Goal: Check status: Check status

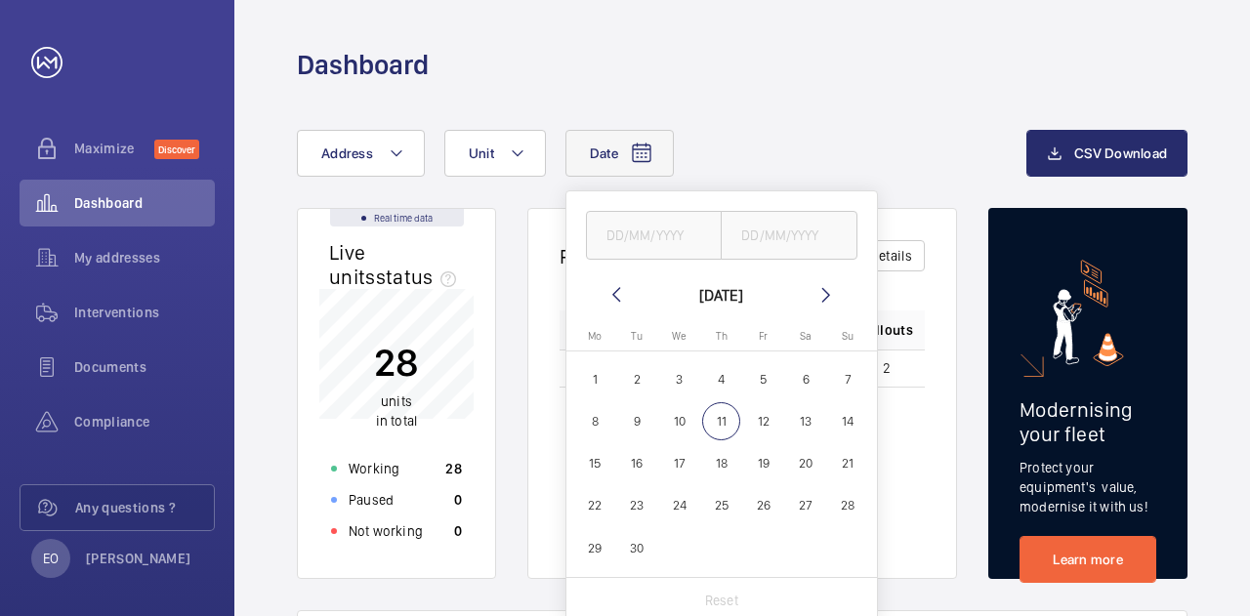
click at [619, 292] on mat-icon at bounding box center [615, 294] width 23 height 23
click at [633, 388] on span "1" at bounding box center [637, 379] width 38 height 38
type input "[DATE]"
click at [720, 544] on span "31" at bounding box center [721, 548] width 38 height 38
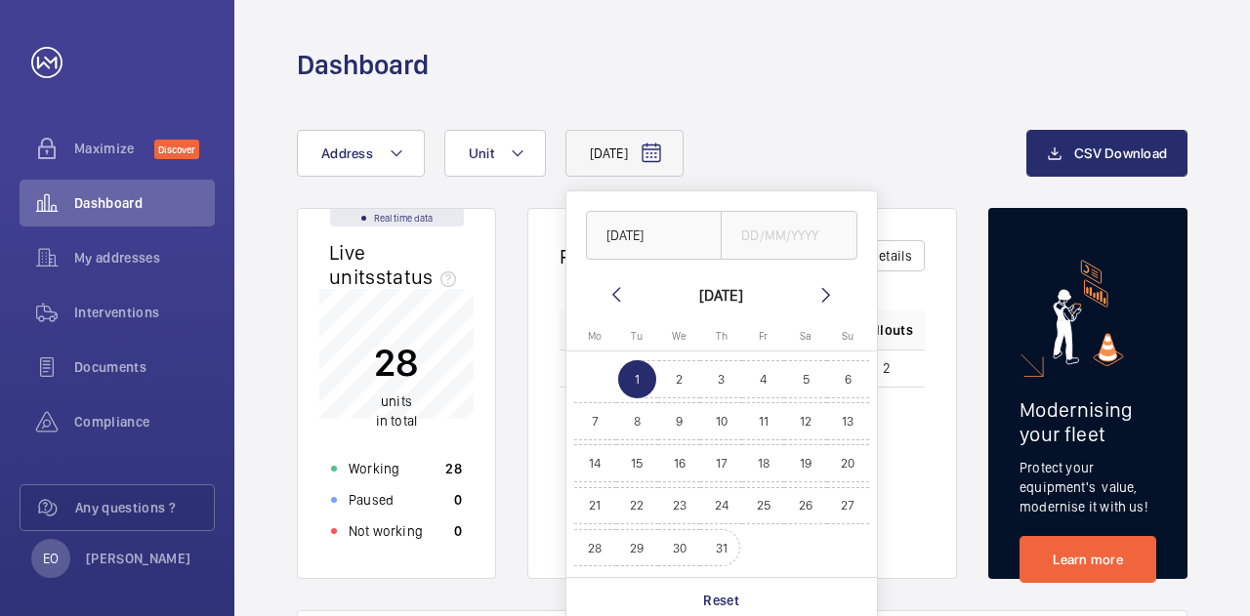
type input "[DATE]"
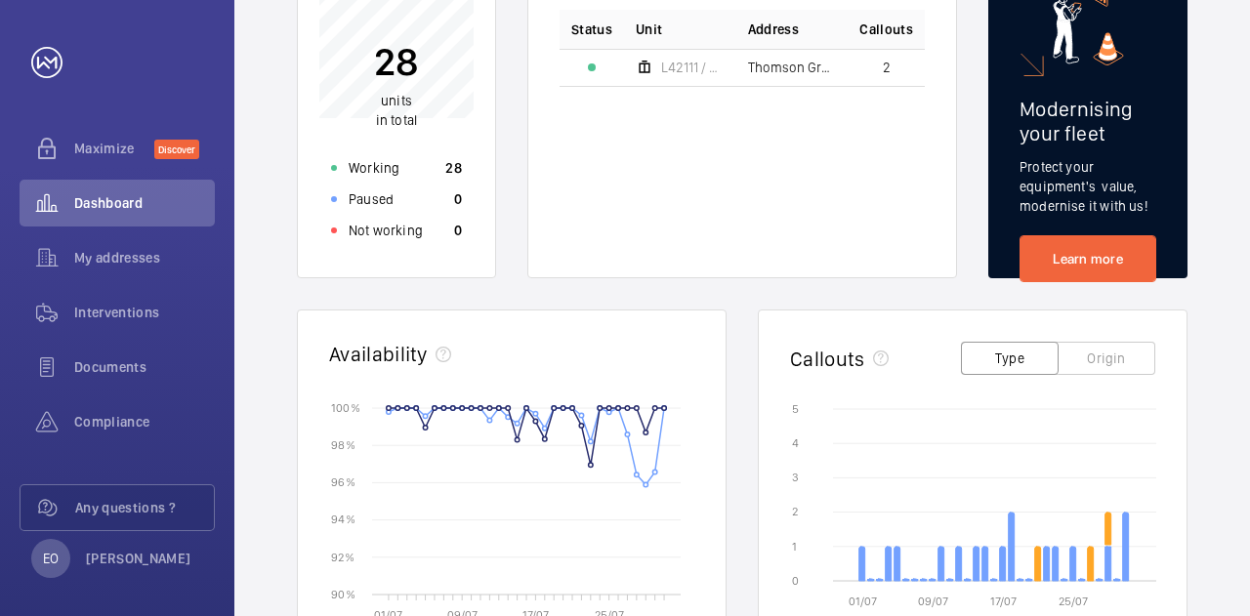
scroll to position [518, 0]
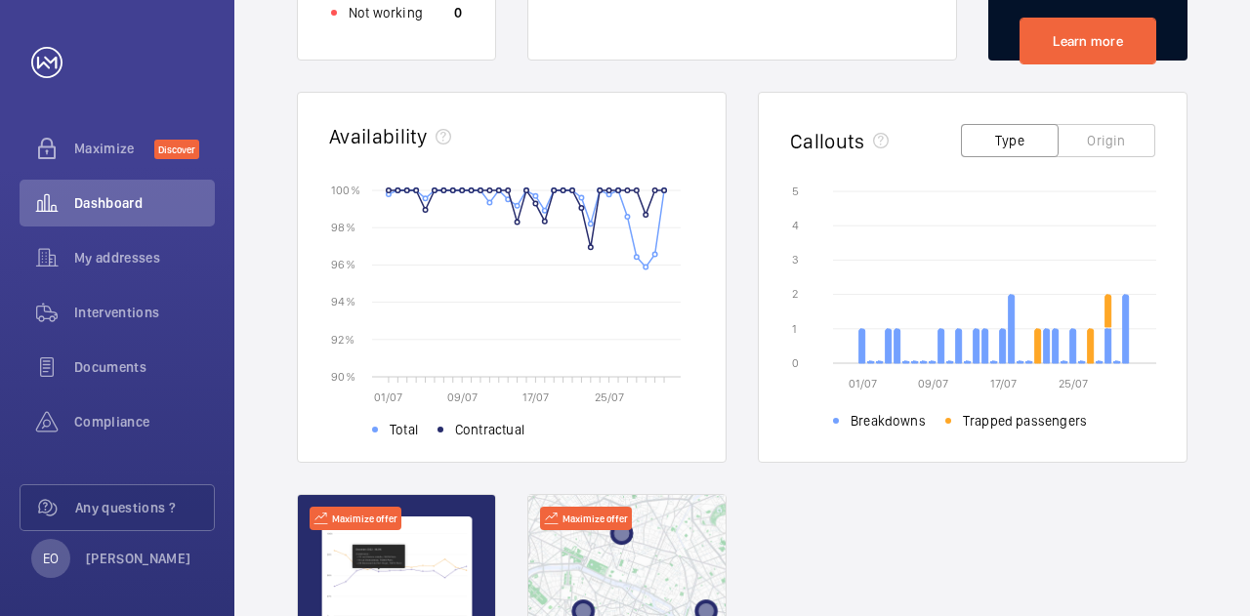
click at [1090, 136] on button "Origin" at bounding box center [1106, 140] width 98 height 33
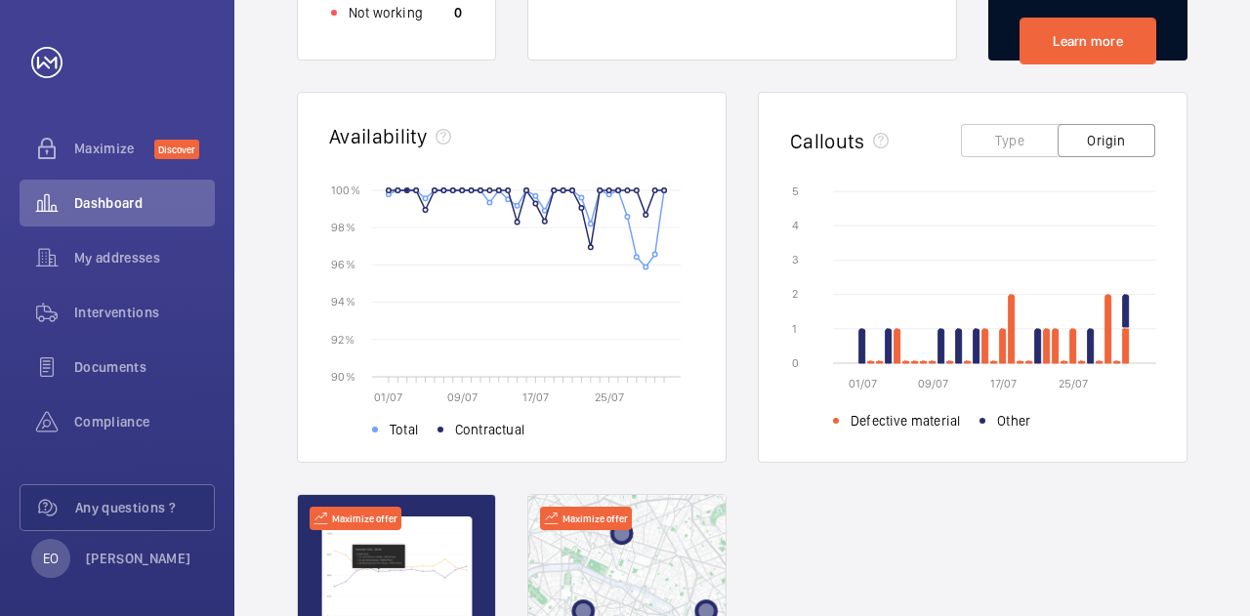
scroll to position [0, 0]
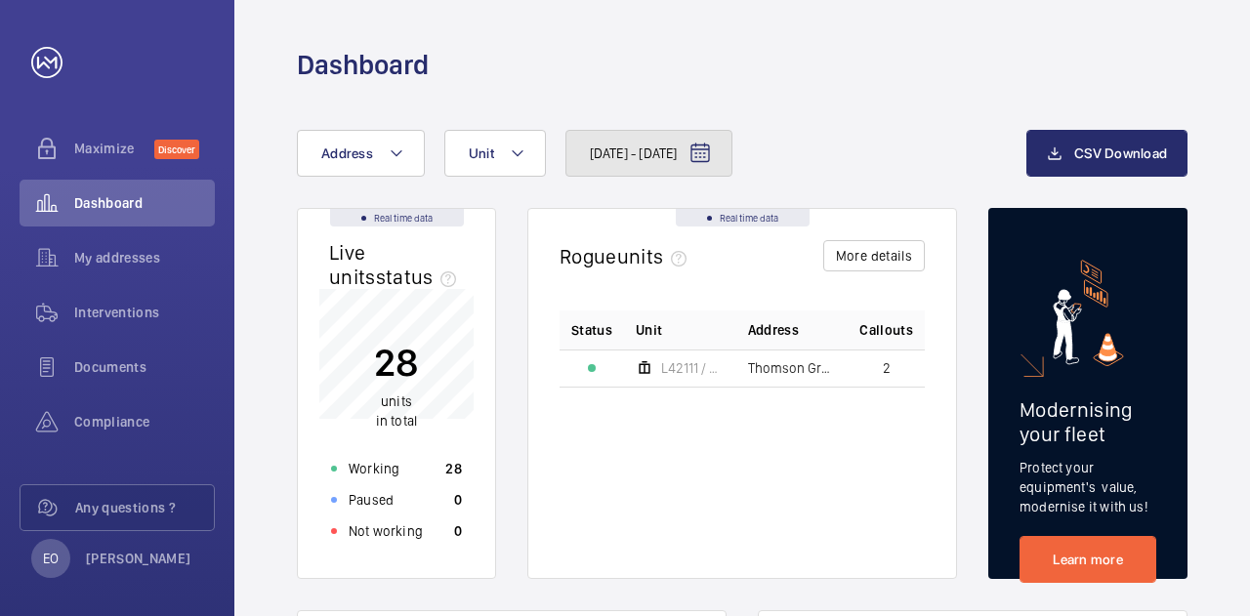
click at [733, 166] on button "[DATE] - [DATE]" at bounding box center [649, 153] width 168 height 47
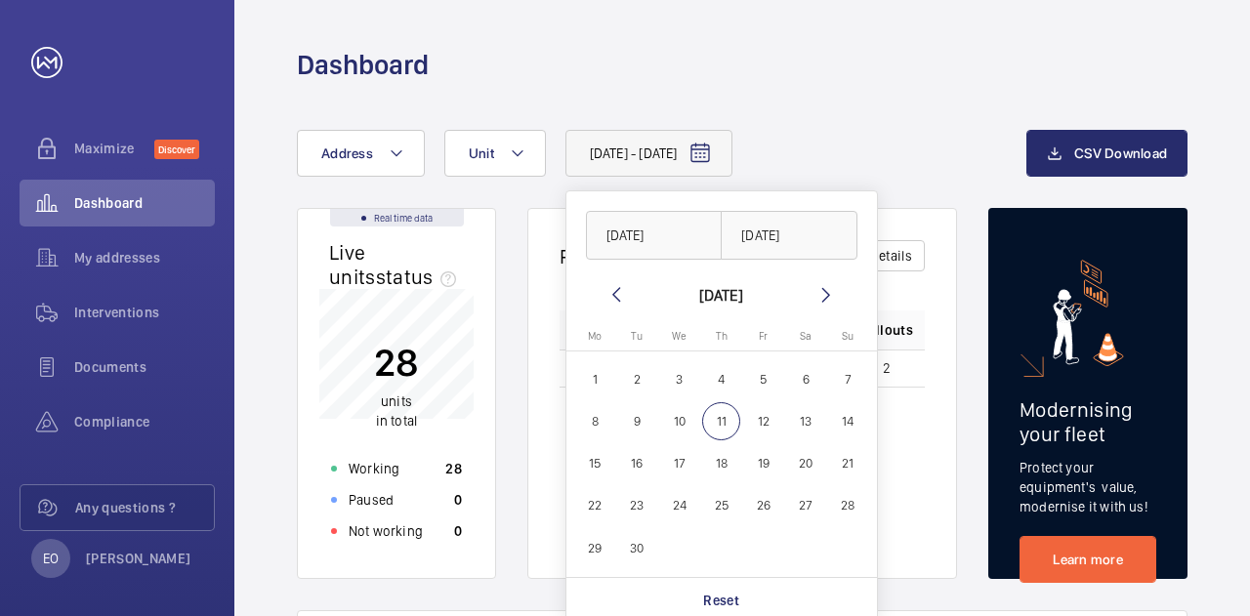
click at [615, 293] on mat-icon at bounding box center [615, 294] width 23 height 23
click at [750, 376] on span "1" at bounding box center [763, 379] width 38 height 38
type input "[DATE]"
click at [857, 558] on span "31" at bounding box center [848, 548] width 38 height 38
type input "[DATE]"
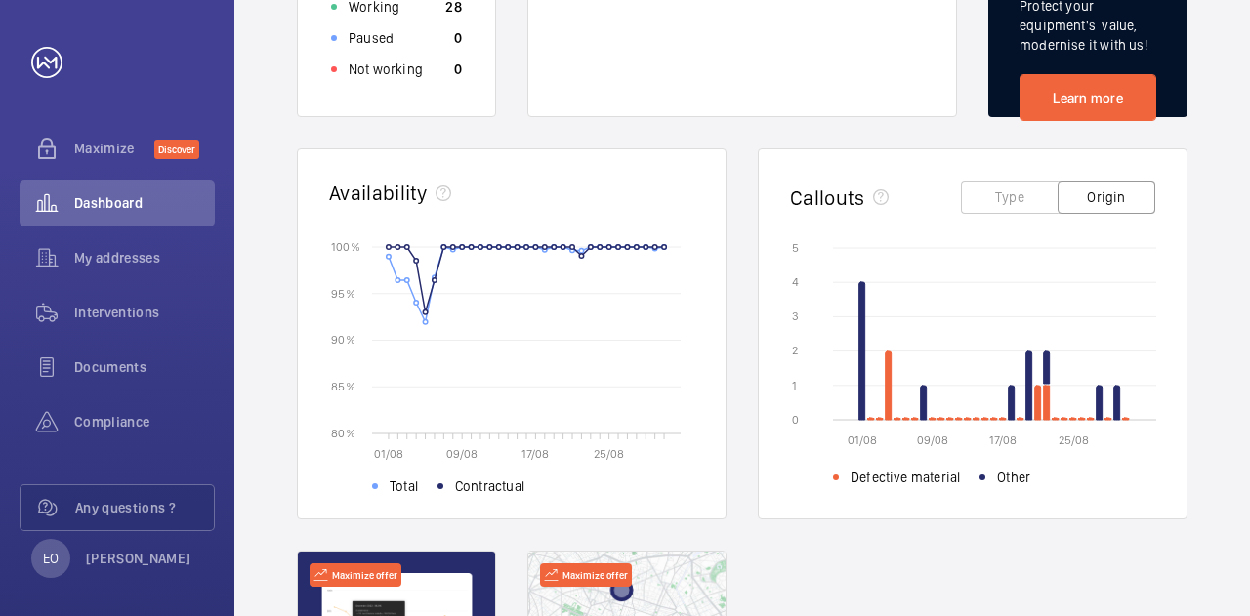
scroll to position [468, 0]
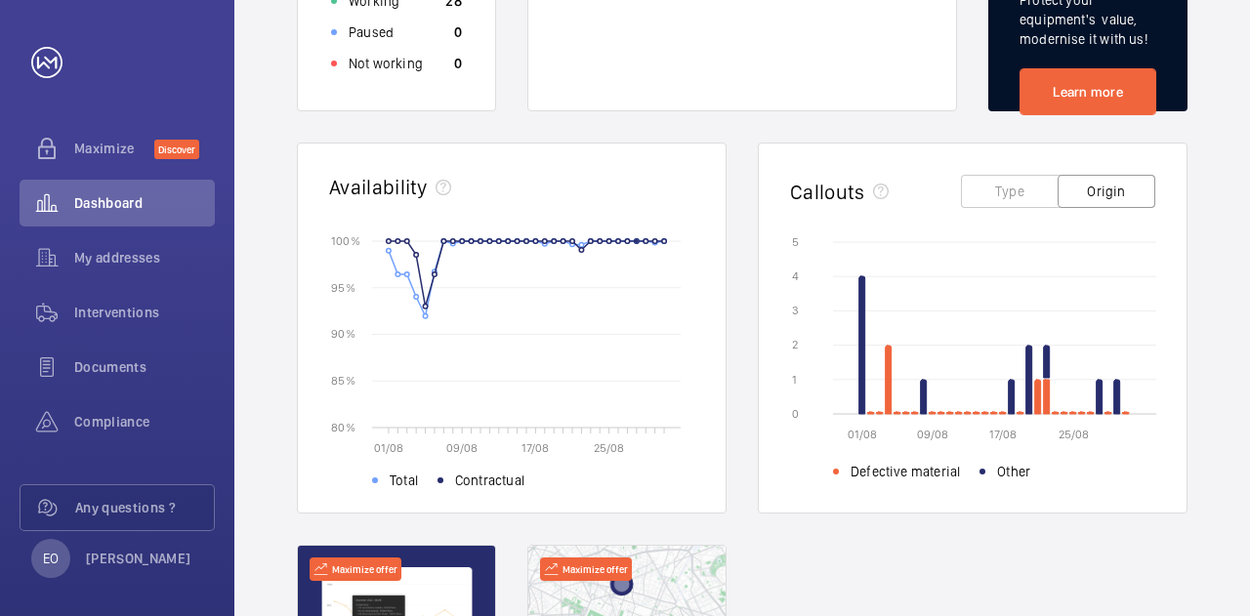
click at [1020, 198] on button "Type" at bounding box center [1010, 191] width 98 height 33
